Goal: Task Accomplishment & Management: Manage account settings

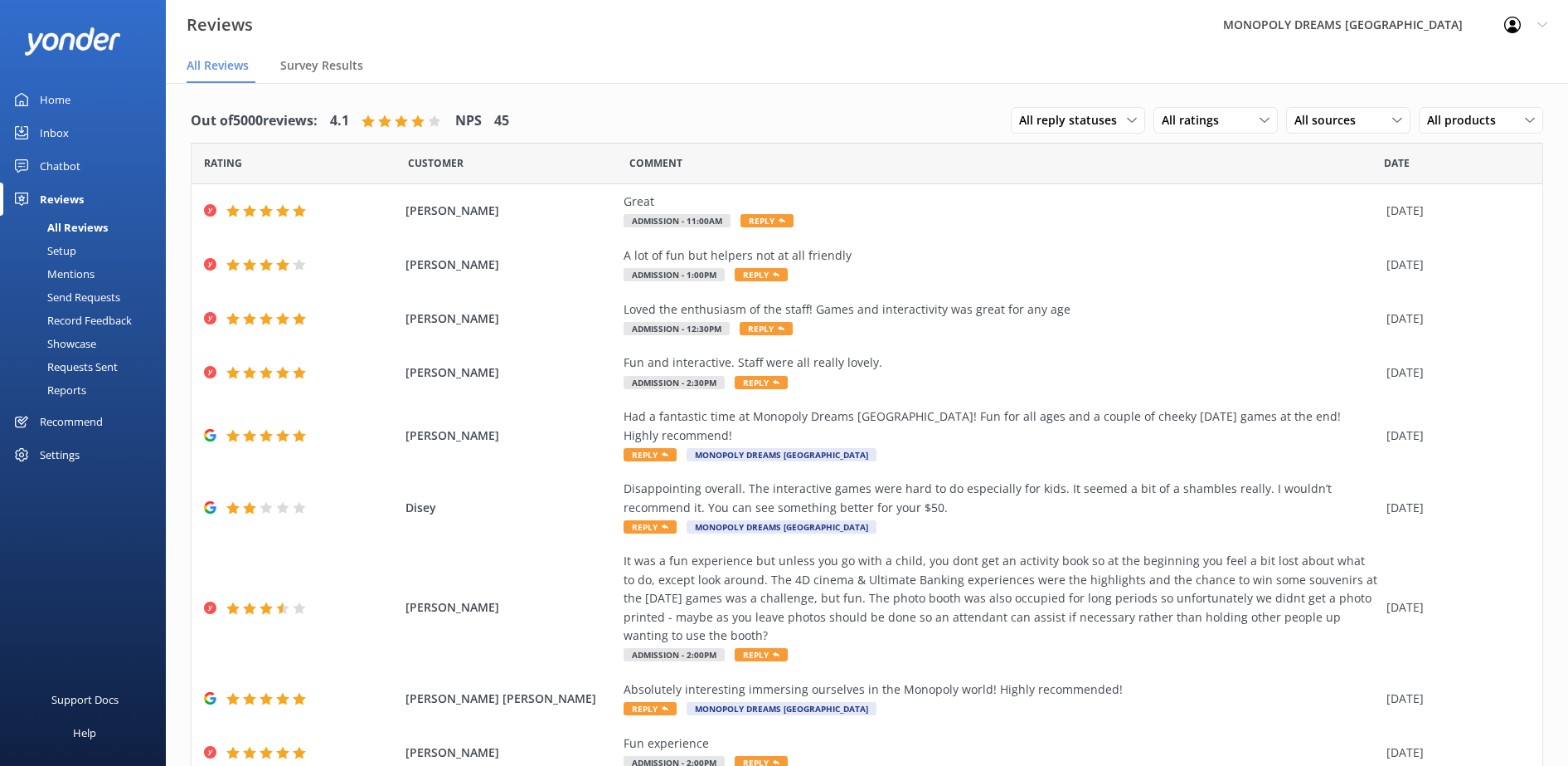
click at [91, 221] on div "All Reviews" at bounding box center [59, 227] width 98 height 23
click at [29, 98] on link "Home" at bounding box center [83, 99] width 166 height 33
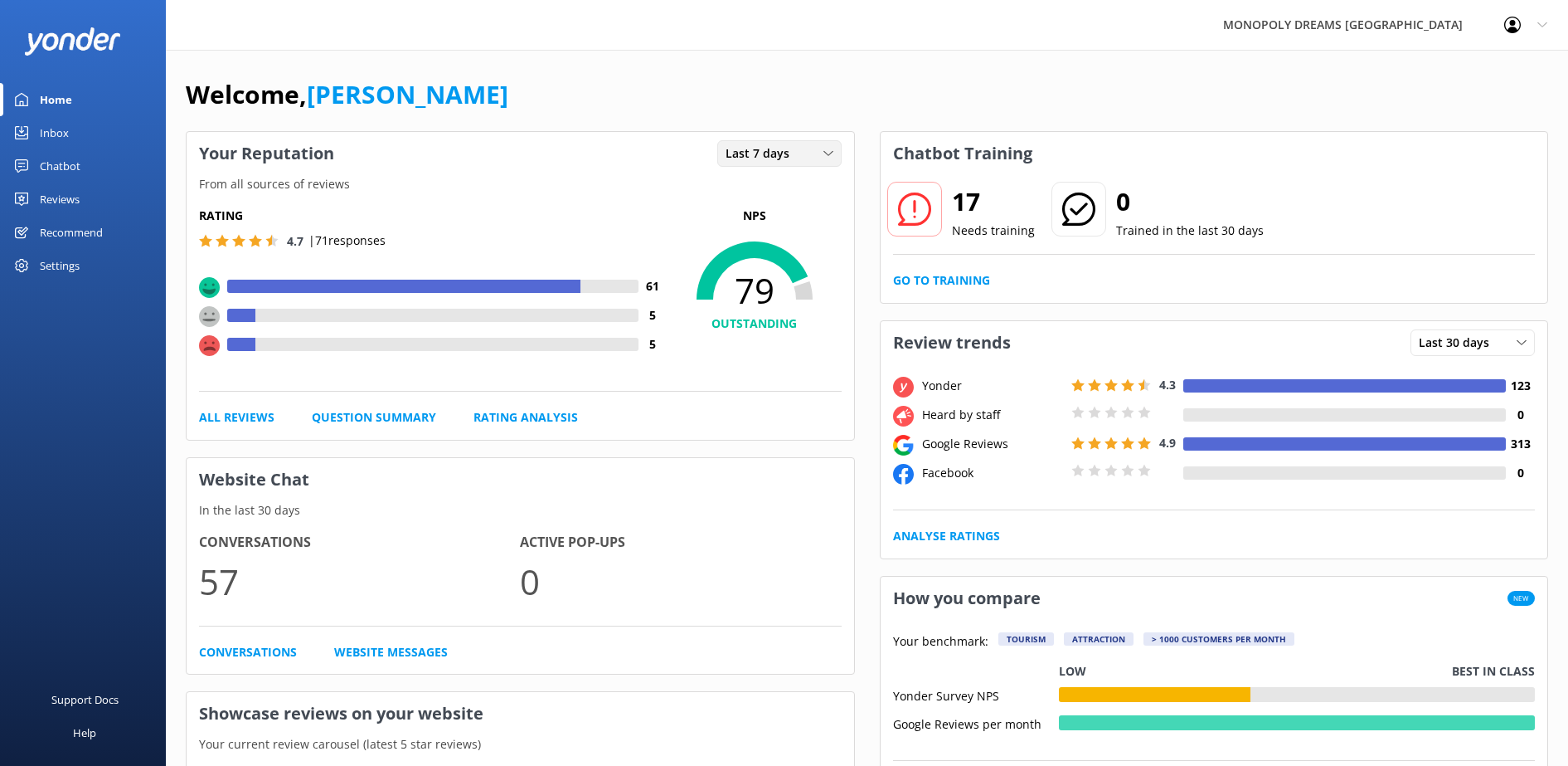
click at [801, 143] on div "Last 7 days Last 7 days Last 30 days" at bounding box center [780, 153] width 125 height 27
click at [811, 206] on link "Last 30 days" at bounding box center [792, 221] width 148 height 33
click at [61, 199] on div "Reviews" at bounding box center [60, 199] width 40 height 33
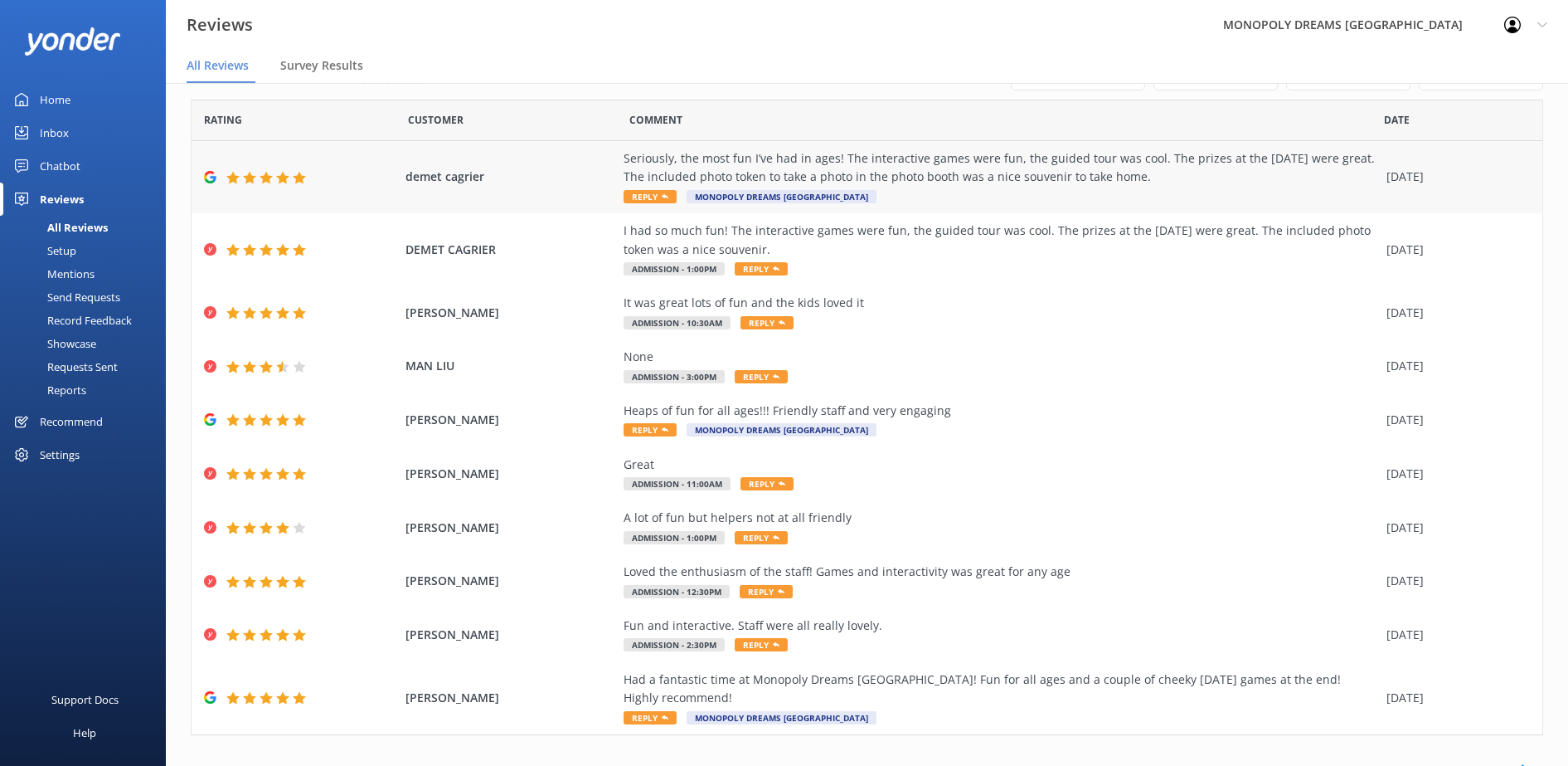
scroll to position [66, 0]
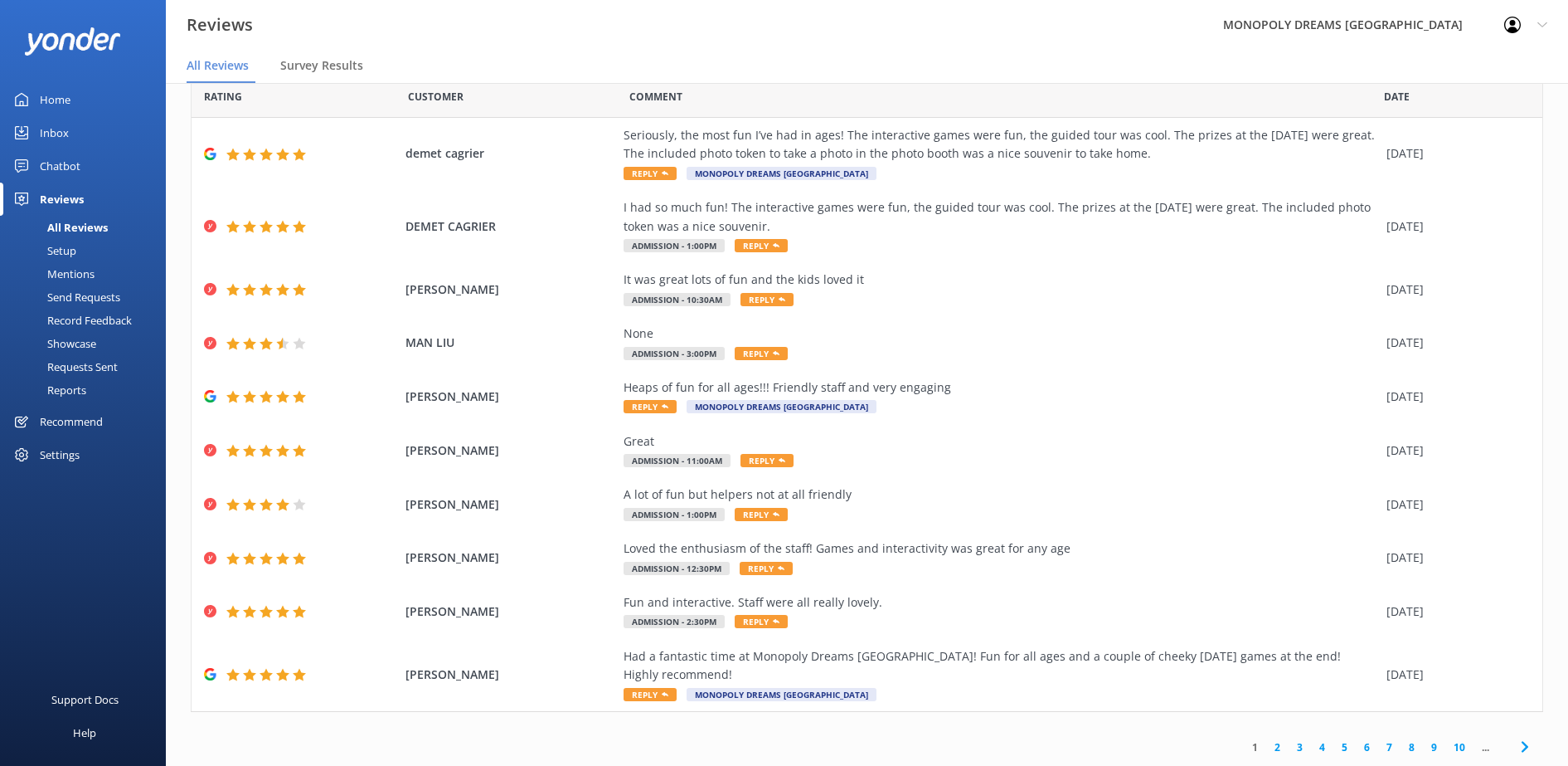
click at [1267, 749] on link "2" at bounding box center [1278, 747] width 22 height 16
